Goal: Information Seeking & Learning: Learn about a topic

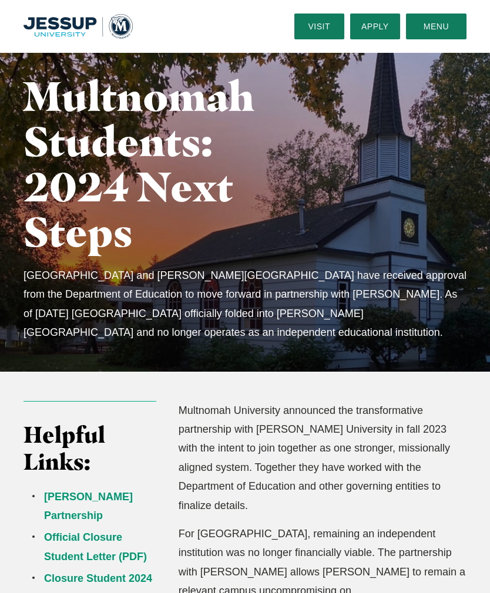
click at [445, 198] on div "Multnomah Students: 2024 Next Steps [GEOGRAPHIC_DATA] and [PERSON_NAME][GEOGRAP…" at bounding box center [245, 212] width 490 height 319
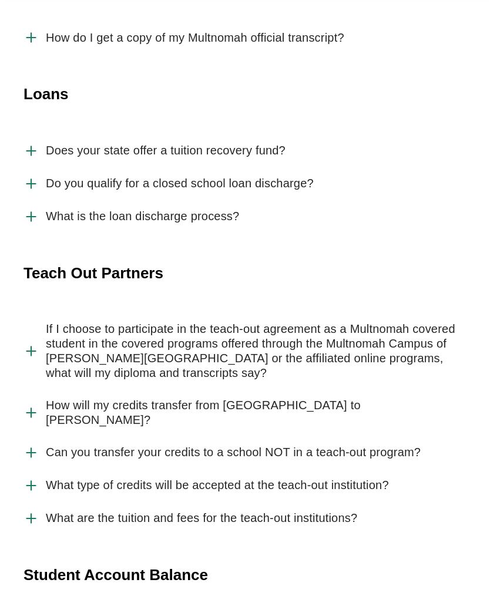
scroll to position [1997, 0]
click at [408, 445] on span "Can you transfer your credits to a school NOT in a teach-out program?" at bounding box center [233, 452] width 375 height 15
click at [0, 0] on input "Can you transfer your credits to a school NOT in a teach-out program?" at bounding box center [0, 0] width 0 height 0
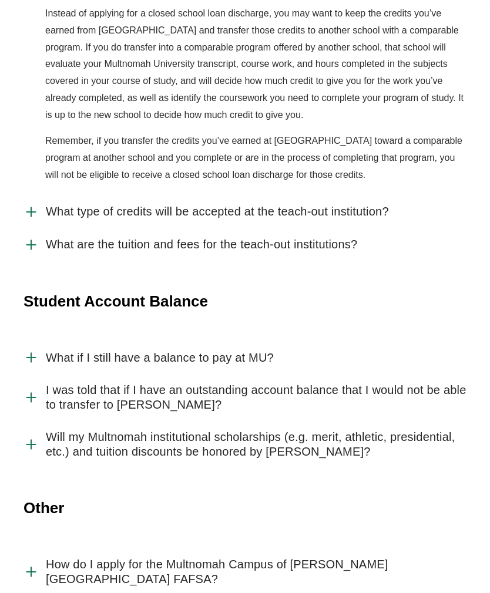
scroll to position [2465, 0]
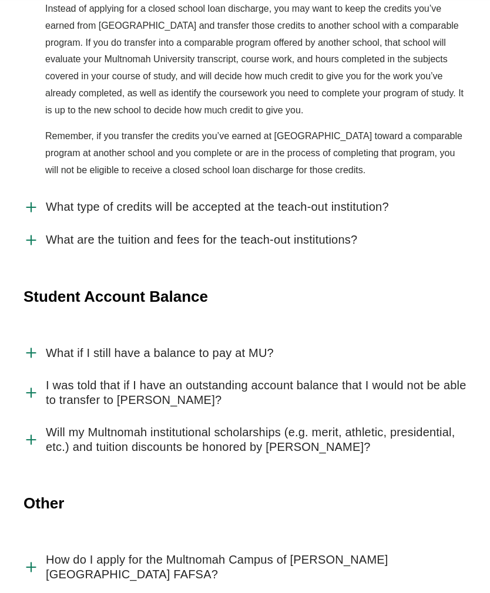
click at [427, 378] on span "I was told that if I have an outstanding account balance that I would not be ab…" at bounding box center [256, 392] width 421 height 29
click at [0, 0] on input "I was told that if I have an outstanding account balance that I would not be ab…" at bounding box center [0, 0] width 0 height 0
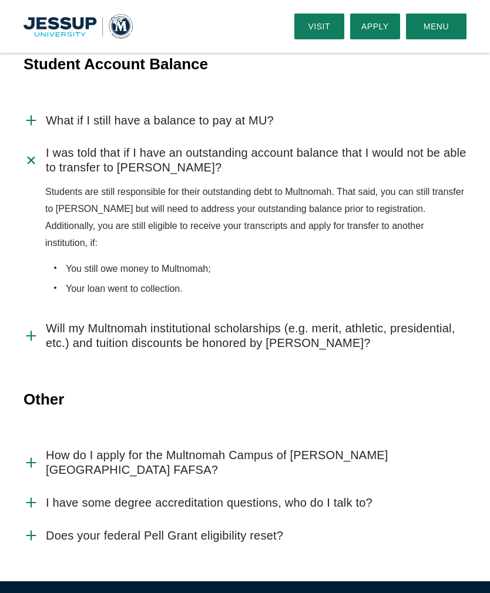
scroll to position [2693, 0]
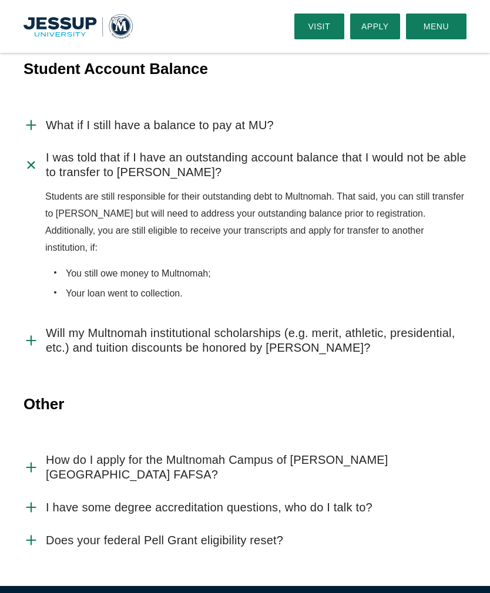
click at [360, 501] on span "I have some degree accreditation questions, who do I talk to?" at bounding box center [209, 508] width 327 height 15
click at [0, 0] on input "I have some degree accreditation questions, who do I talk to?" at bounding box center [0, 0] width 0 height 0
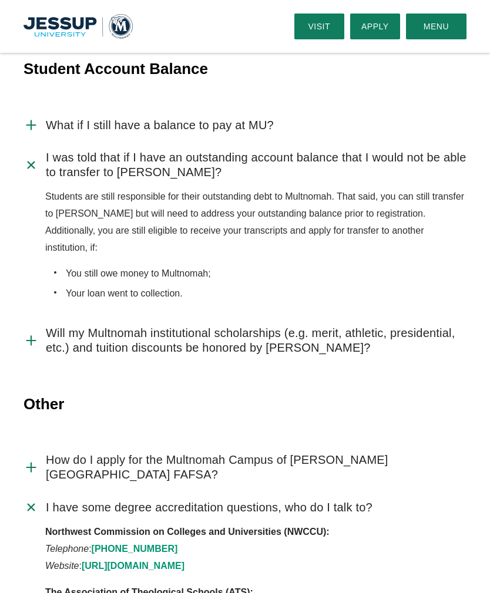
click at [370, 501] on span "I have some degree accreditation questions, who do I talk to?" at bounding box center [209, 508] width 327 height 15
click at [0, 0] on input "I have some degree accreditation questions, who do I talk to?" at bounding box center [0, 0] width 0 height 0
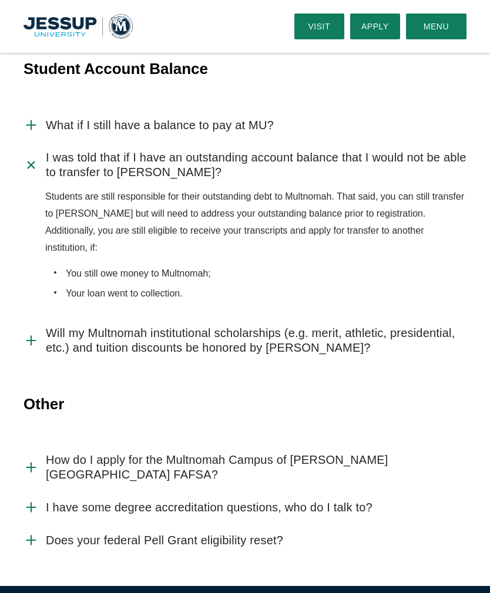
click at [400, 453] on span "How do I apply for the Multnomah Campus of [PERSON_NAME][GEOGRAPHIC_DATA] FAFSA?" at bounding box center [256, 467] width 421 height 29
click at [0, 0] on input "How do I apply for the Multnomah Campus of [PERSON_NAME][GEOGRAPHIC_DATA] FAFSA?" at bounding box center [0, 0] width 0 height 0
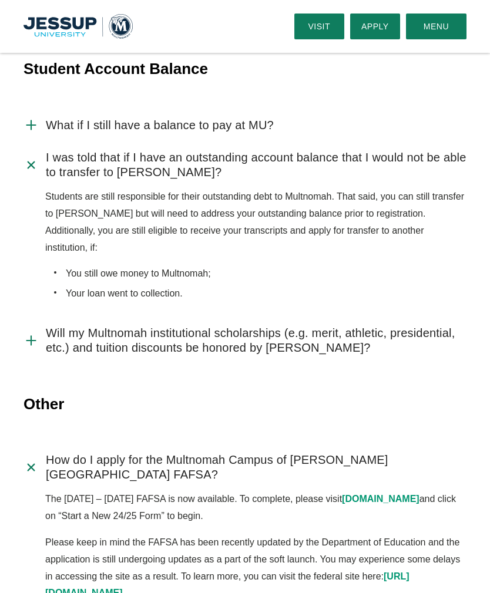
click at [398, 453] on span "How do I apply for the Multnomah Campus of [PERSON_NAME][GEOGRAPHIC_DATA] FAFSA?" at bounding box center [256, 467] width 421 height 29
click at [0, 0] on input "How do I apply for the Multnomah Campus of [PERSON_NAME][GEOGRAPHIC_DATA] FAFSA?" at bounding box center [0, 0] width 0 height 0
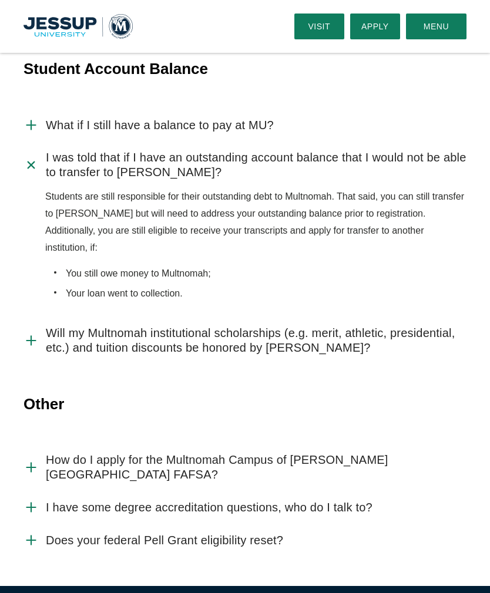
click at [281, 533] on span "Does your federal Pell Grant eligibility reset?" at bounding box center [164, 540] width 237 height 15
click at [0, 0] on input "Does your federal Pell Grant eligibility reset?" at bounding box center [0, 0] width 0 height 0
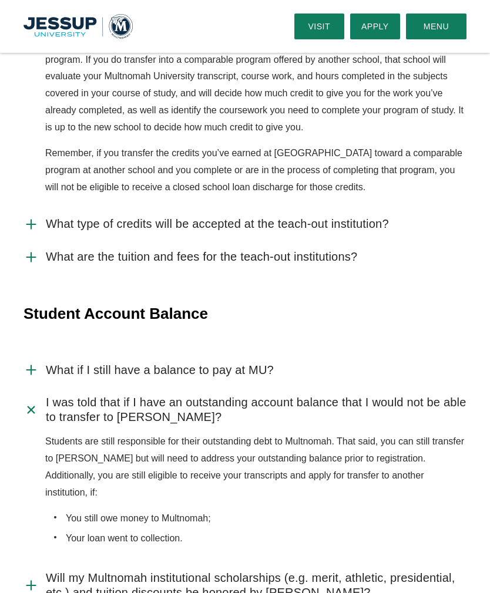
scroll to position [2446, 0]
